Goal: Task Accomplishment & Management: Use online tool/utility

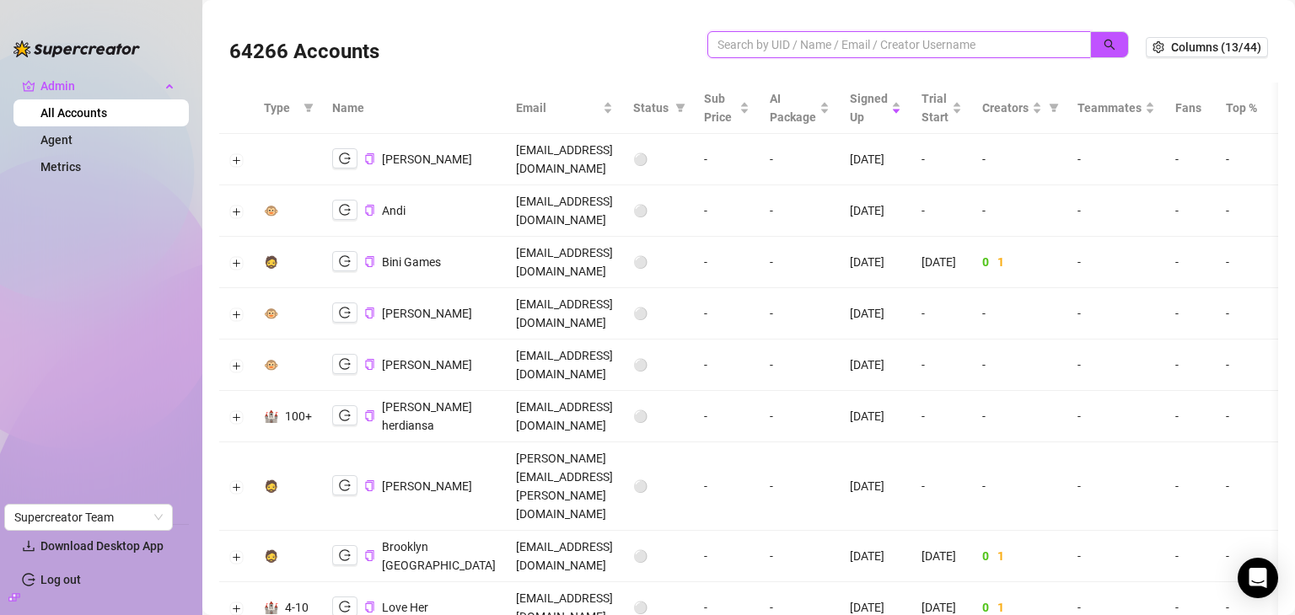
click at [806, 39] on input "search" at bounding box center [892, 44] width 350 height 19
paste input "jeffjeanty98@gmail.com"
click at [1105, 48] on button "button" at bounding box center [1109, 44] width 39 height 27
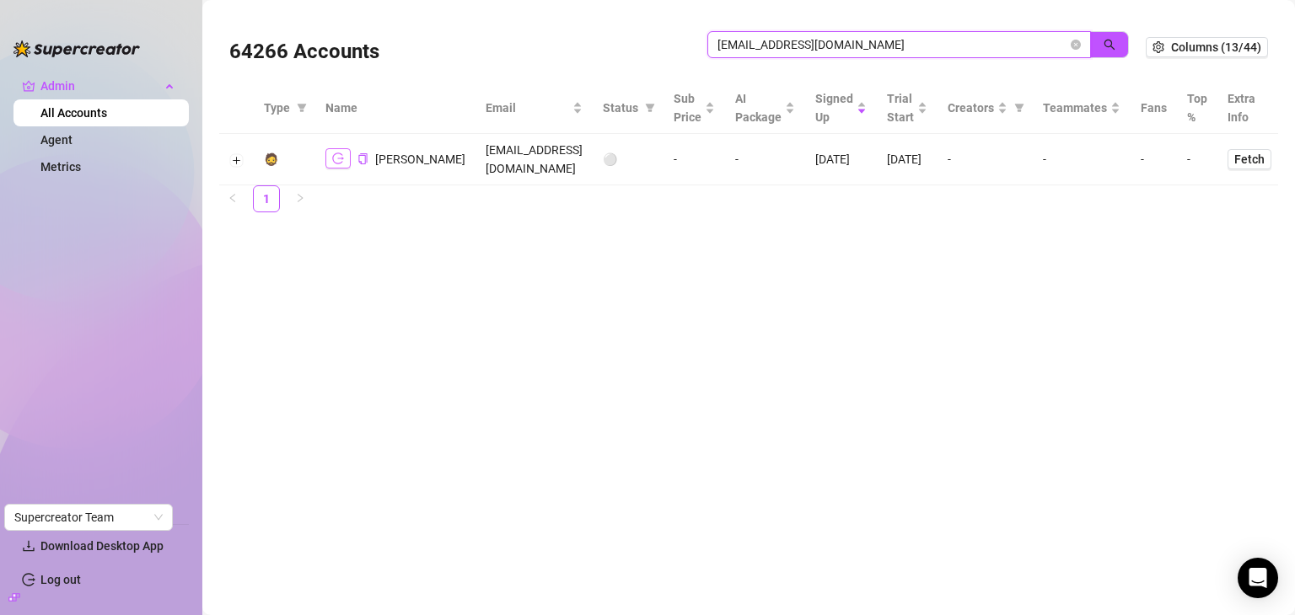
type input "jeffjeanty98@gmail.com"
click at [341, 156] on icon "logout" at bounding box center [338, 159] width 12 height 12
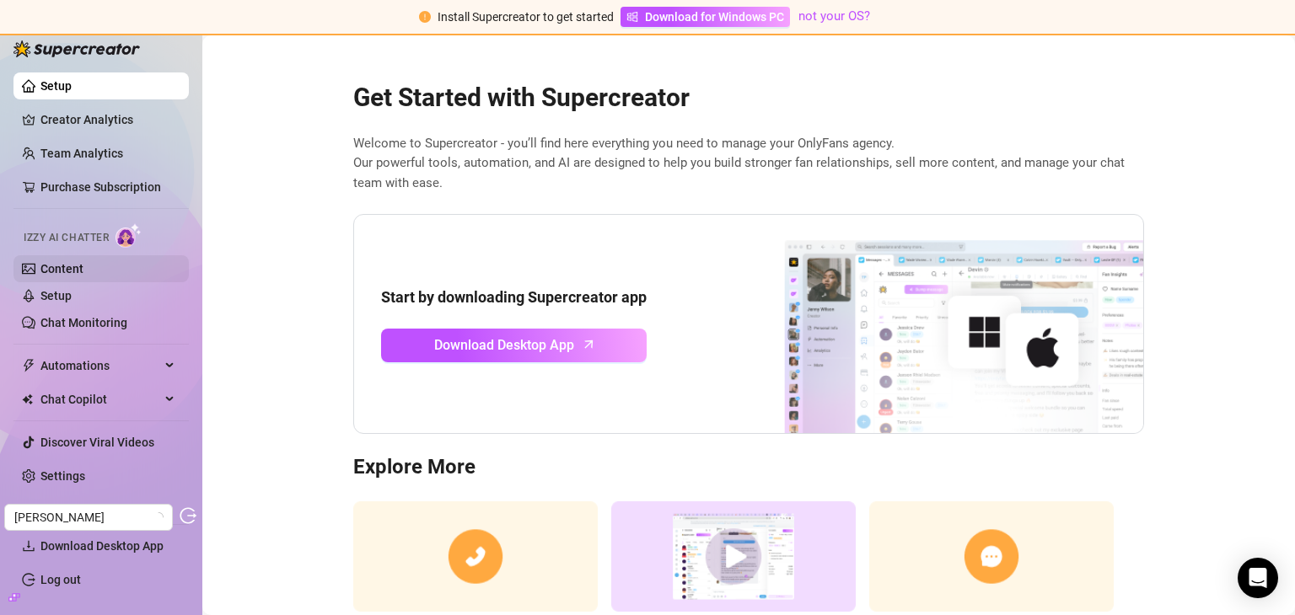
click at [72, 272] on link "Content" at bounding box center [61, 268] width 43 height 13
